Goal: Check status: Check status

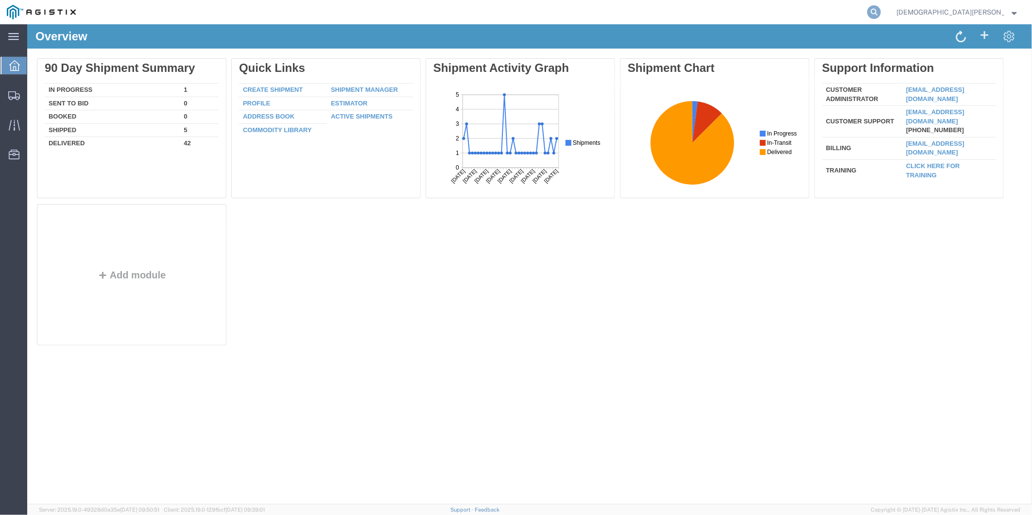
click at [881, 7] on icon at bounding box center [875, 12] width 14 height 14
click at [868, 13] on input "search" at bounding box center [720, 11] width 296 height 23
paste input "ITN: X20250917574662"
click at [723, 18] on input "ITN: X20250917574662" at bounding box center [720, 11] width 296 height 23
drag, startPoint x: 672, startPoint y: 21, endPoint x: 309, endPoint y: -3, distance: 364.3
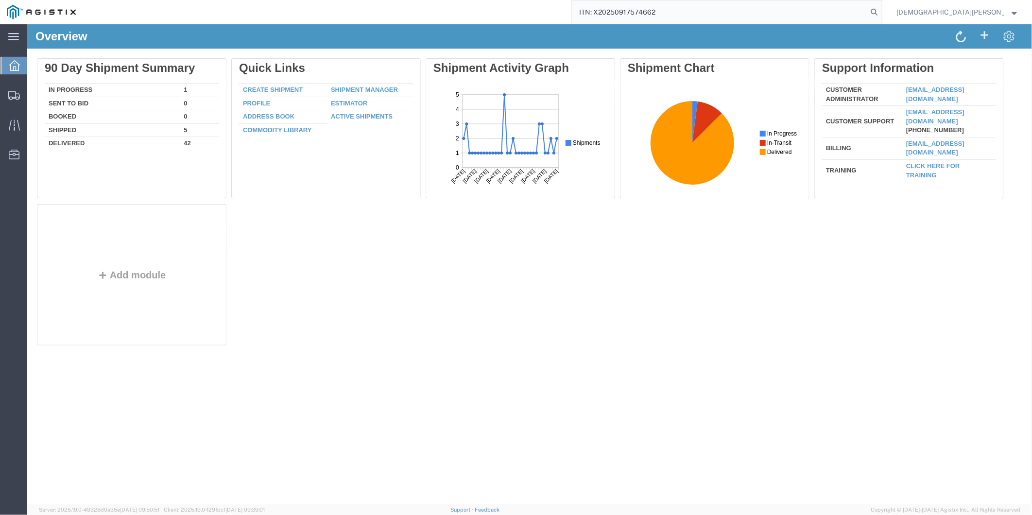
click at [309, 0] on html "main_menu Created with Sketch. Collapse Menu Overview Shipments Shipment Manage…" at bounding box center [516, 257] width 1032 height 515
paste input "56806465"
type input "56806465"
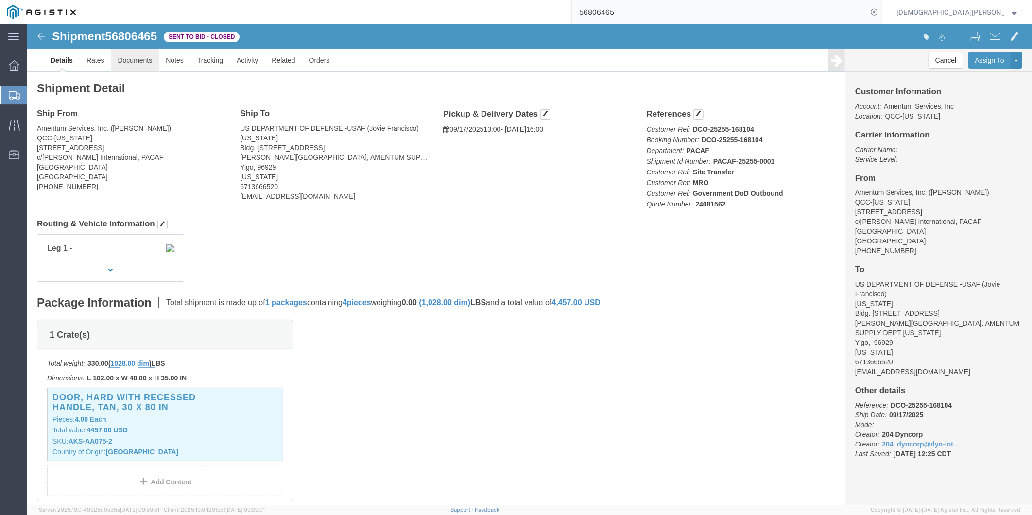
click link "Documents"
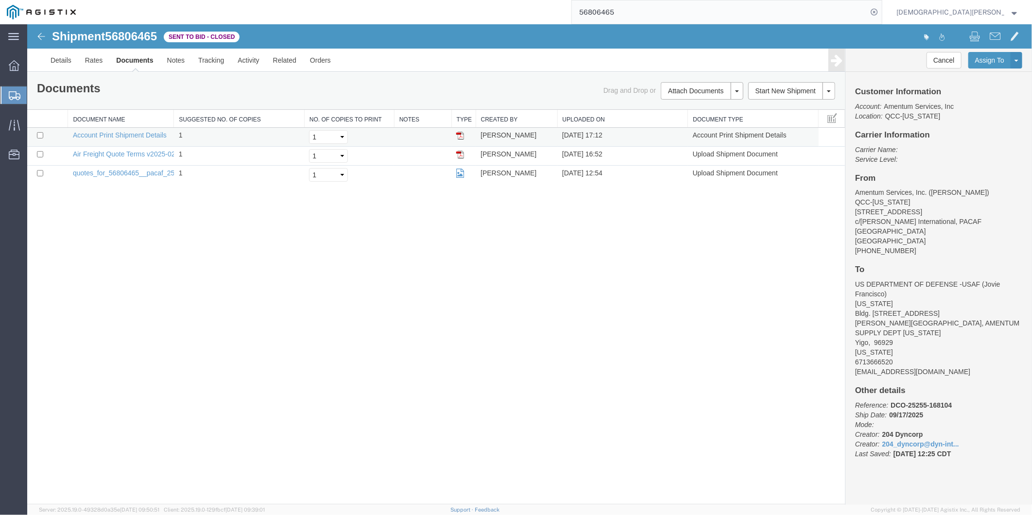
click at [460, 133] on img at bounding box center [460, 135] width 8 height 8
click at [994, 58] on button "Assign To" at bounding box center [989, 60] width 43 height 17
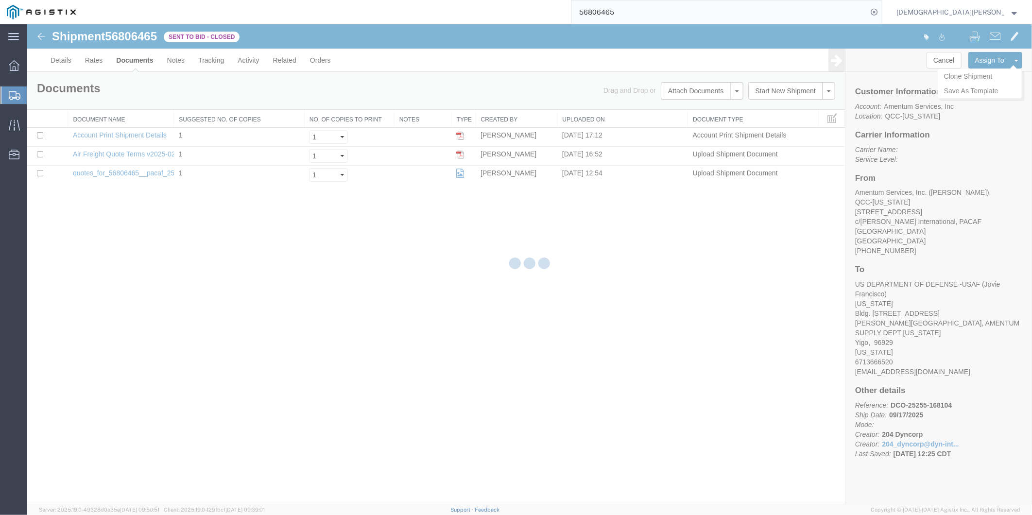
select select
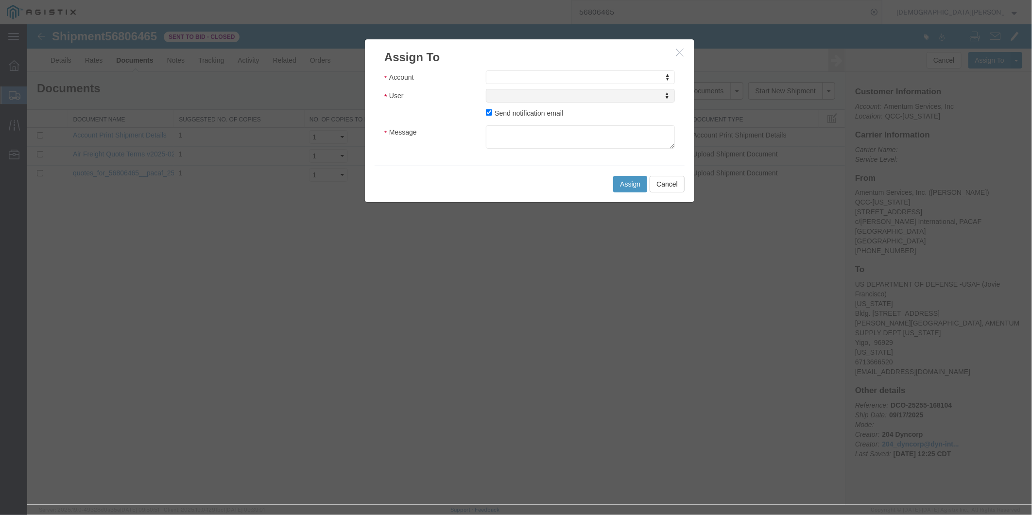
click at [678, 54] on icon "button" at bounding box center [680, 52] width 8 height 8
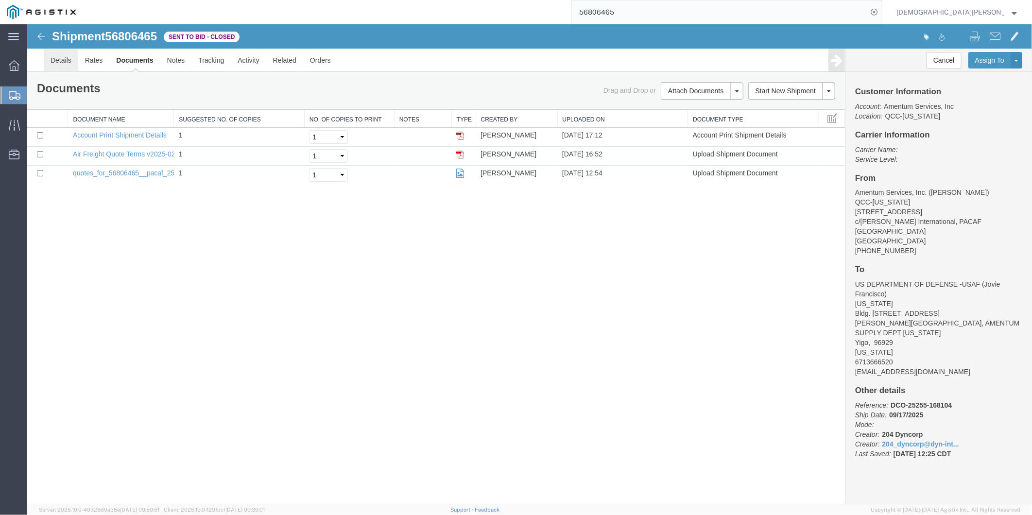
click at [57, 63] on link "Details" at bounding box center [60, 59] width 35 height 23
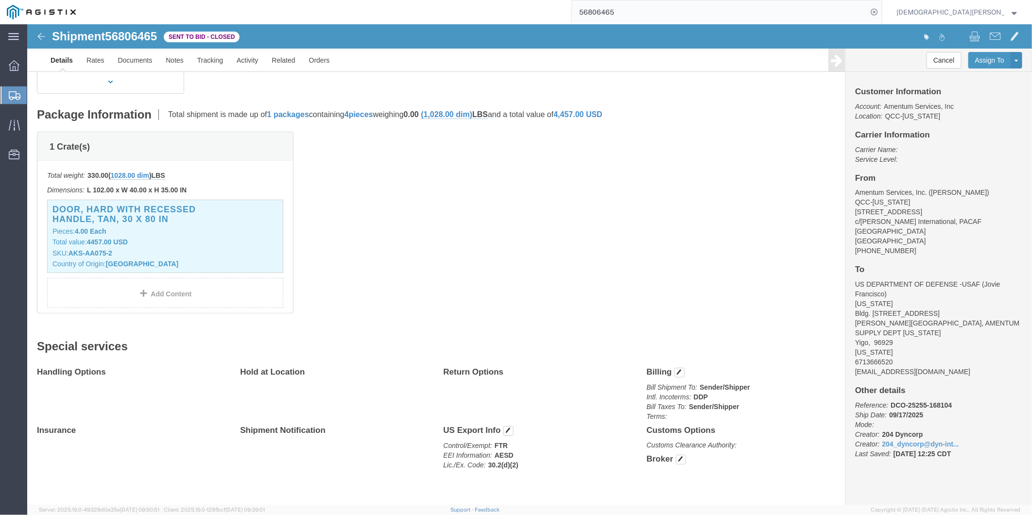
scroll to position [203, 0]
